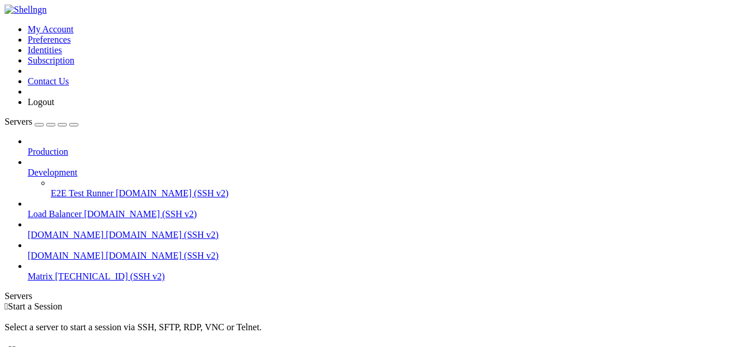
click at [93, 271] on span "[TECHNICAL_ID] (SSH v2)" at bounding box center [110, 276] width 110 height 10
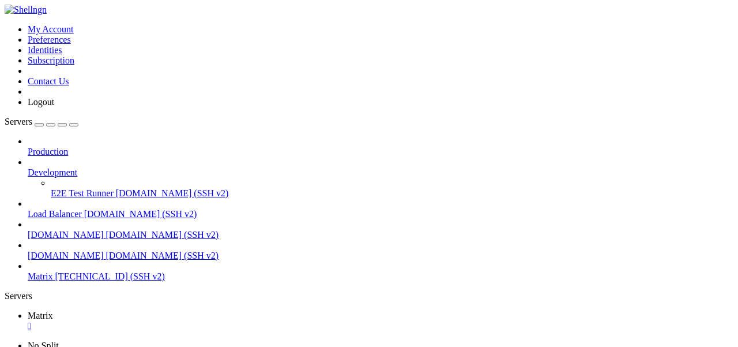
scroll to position [48, 0]
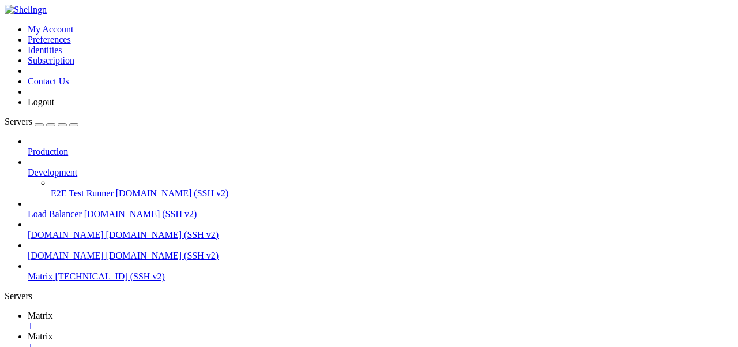
scroll to position [131, 0]
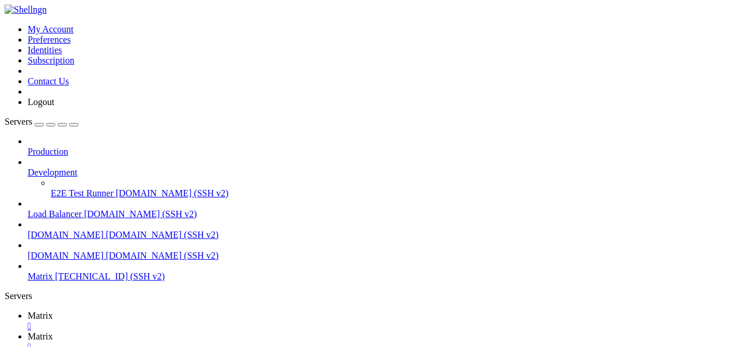
drag, startPoint x: 233, startPoint y: 123, endPoint x: 193, endPoint y: 123, distance: 40.4
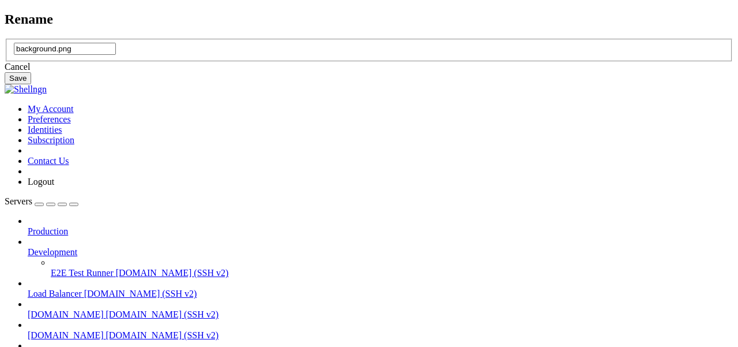
click at [390, 72] on div "Cancel" at bounding box center [369, 67] width 729 height 10
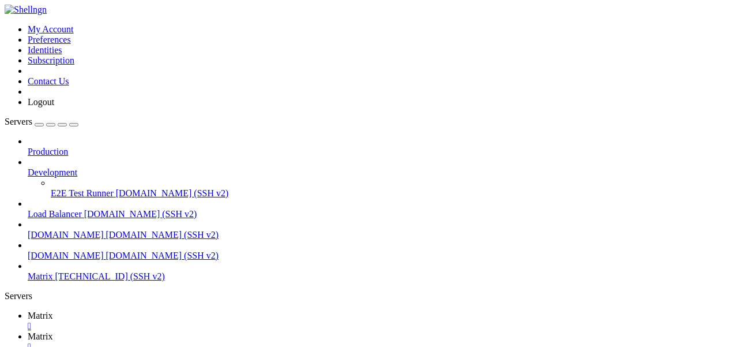
type input "/var/www/mtx"
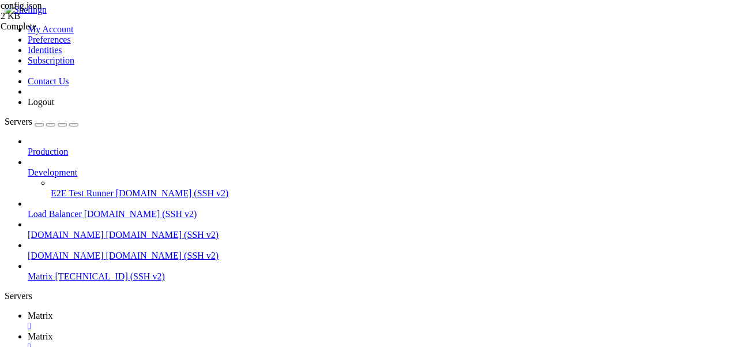
drag, startPoint x: 197, startPoint y: 159, endPoint x: 178, endPoint y: 95, distance: 66.9
type textarea ""branding": {"
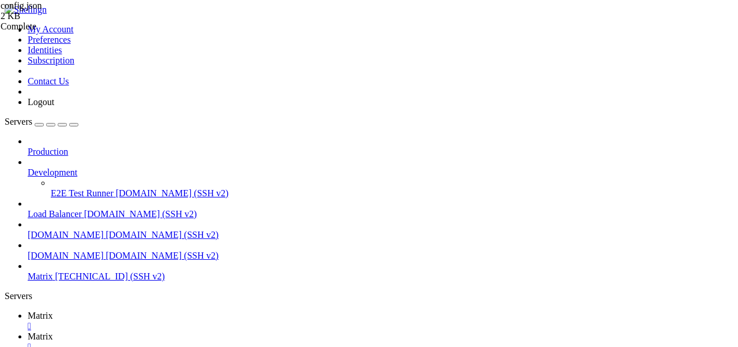
type input "/var/www/el/v1.11.109-rc.0"
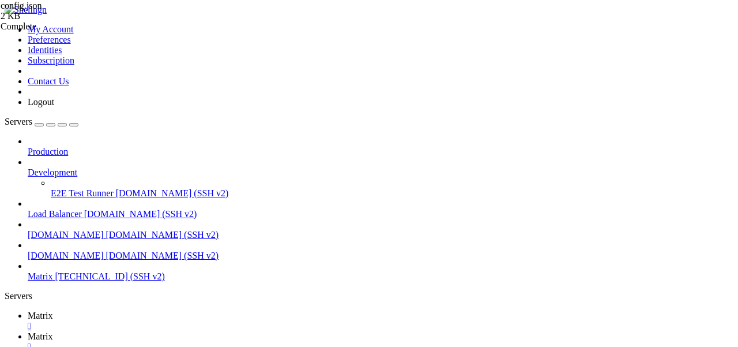
drag, startPoint x: 310, startPoint y: 62, endPoint x: 187, endPoint y: 62, distance: 122.8
drag, startPoint x: 336, startPoint y: 269, endPoint x: 192, endPoint y: 254, distance: 144.4
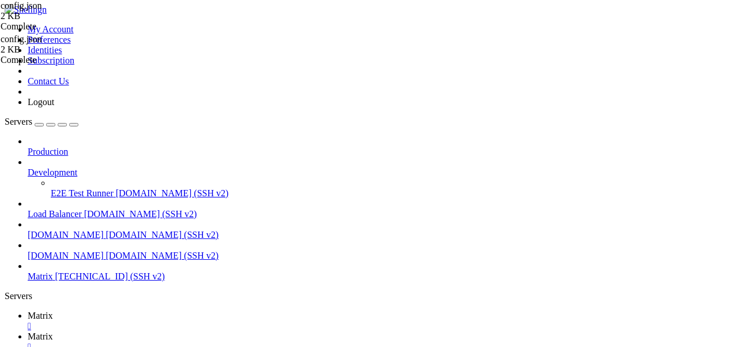
scroll to position [227, 0]
drag, startPoint x: 223, startPoint y: 232, endPoint x: 198, endPoint y: 213, distance: 31.4
type textarea ""feature_video_rooms": true,"
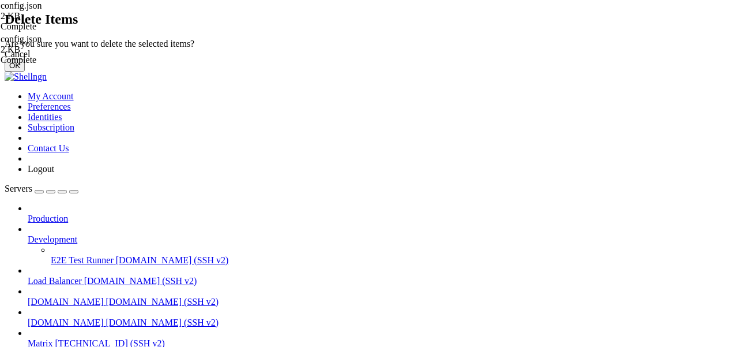
click at [25, 71] on button "OK" at bounding box center [15, 65] width 20 height 12
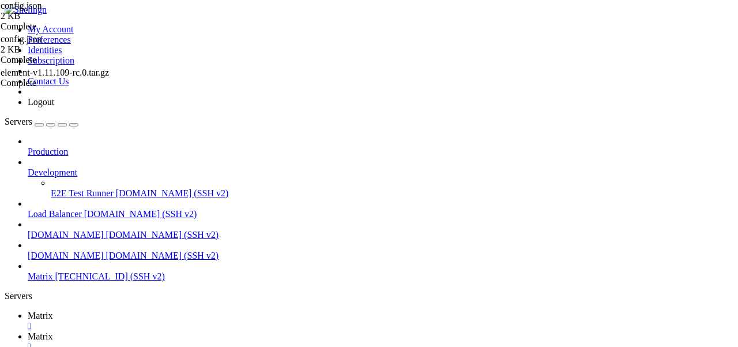
click at [204, 203] on td " matrix-[MEDICAL_DATA]" at bounding box center [105, 197] width 198 height 12
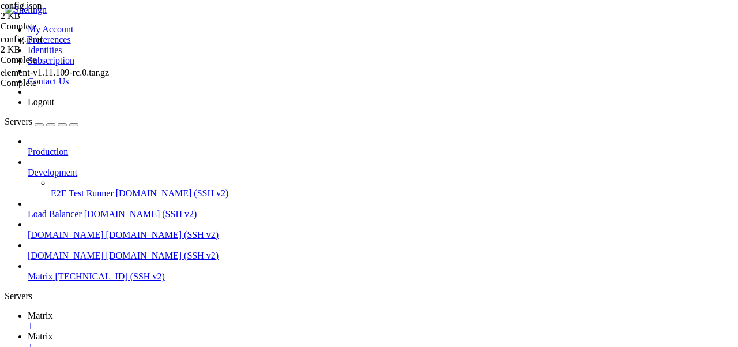
click at [204, 203] on td " matrix-[MEDICAL_DATA]" at bounding box center [105, 197] width 198 height 12
type input "/etc/matrix-[MEDICAL_DATA]"
